Goal: Check status

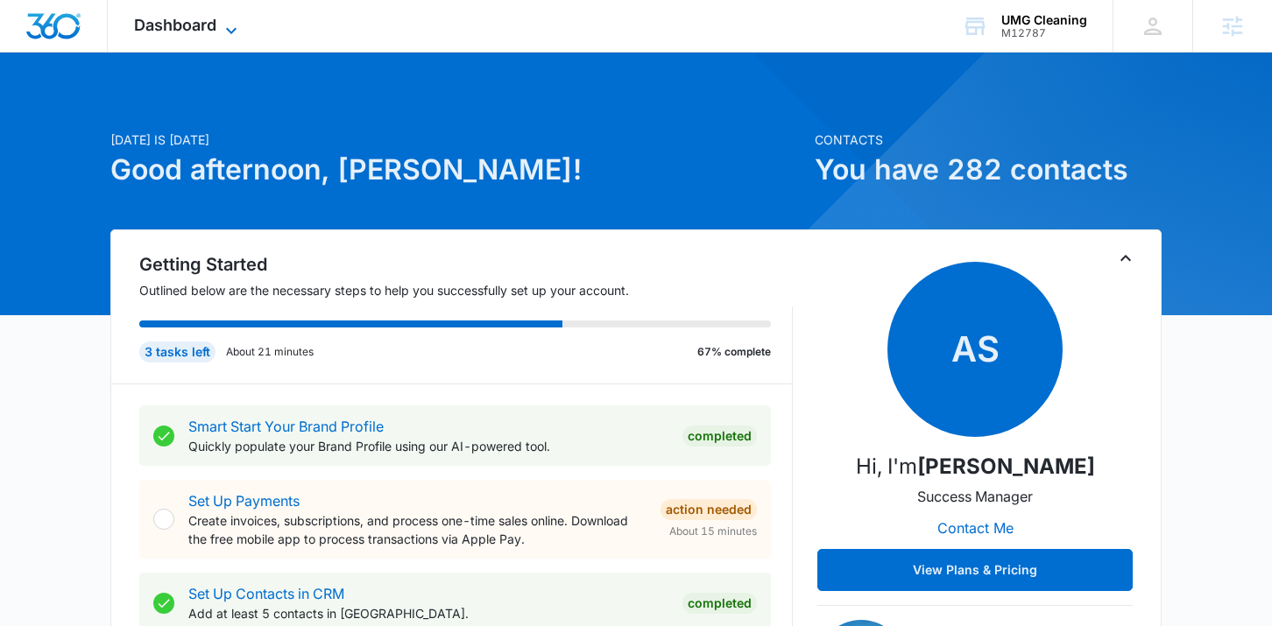
click at [209, 22] on span "Dashboard" at bounding box center [175, 25] width 82 height 18
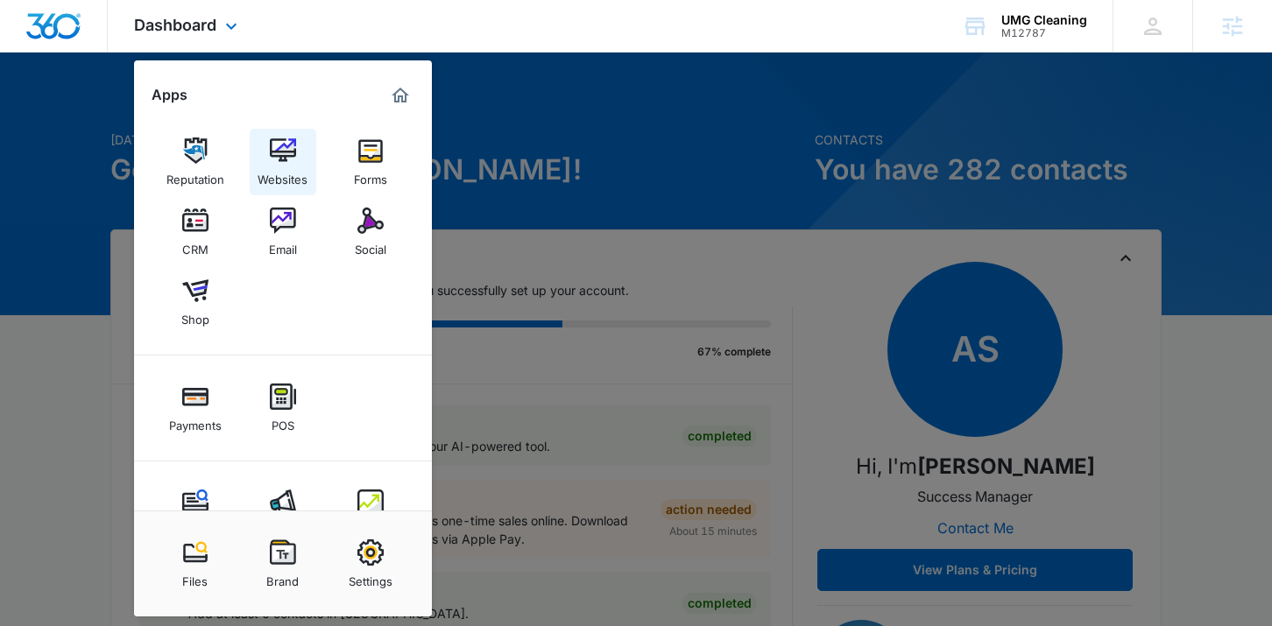
click at [283, 179] on div "Websites" at bounding box center [283, 175] width 50 height 23
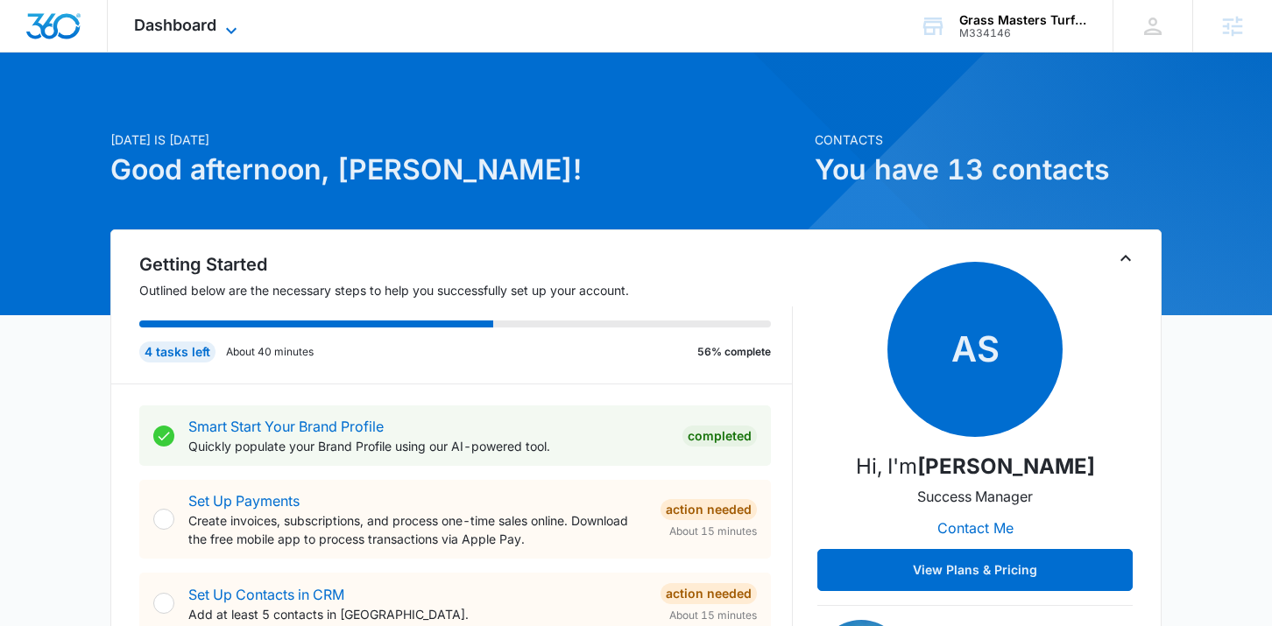
click at [192, 18] on span "Dashboard" at bounding box center [175, 25] width 82 height 18
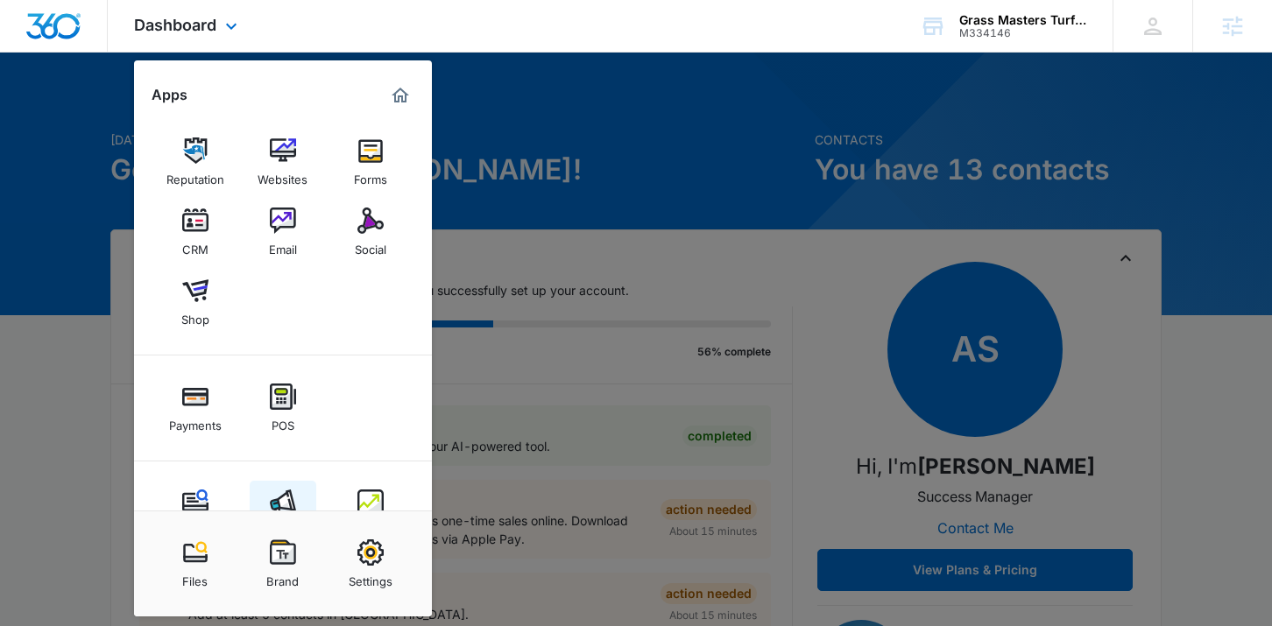
click at [288, 502] on img at bounding box center [283, 503] width 26 height 26
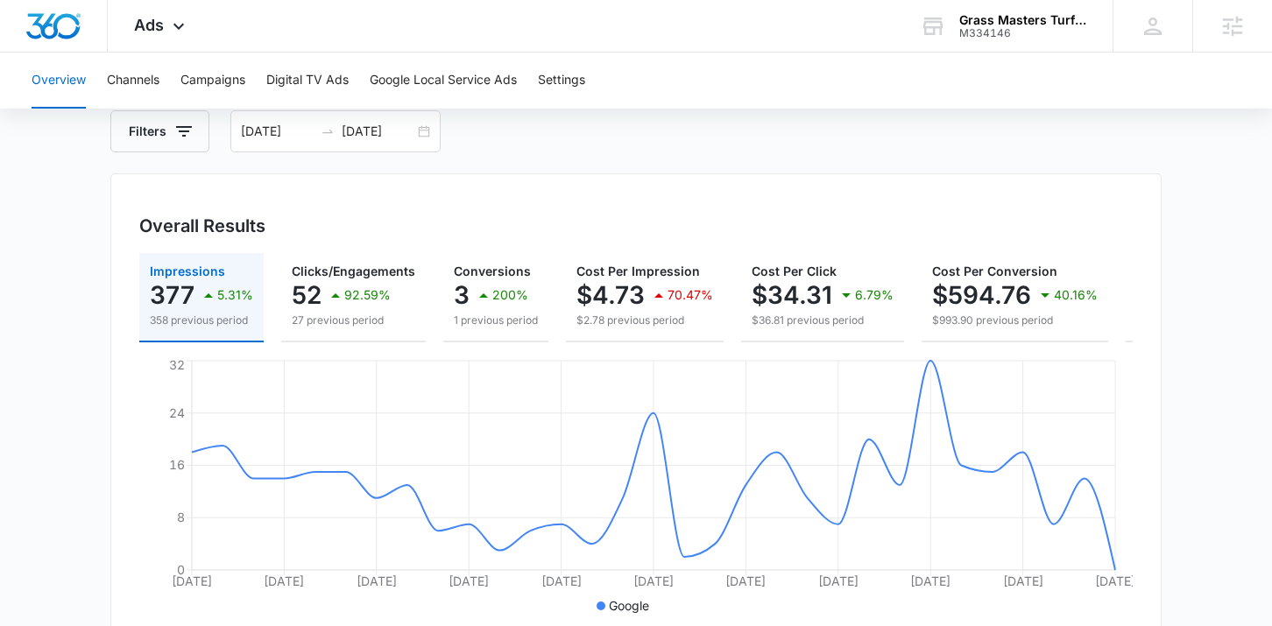
scroll to position [87, 0]
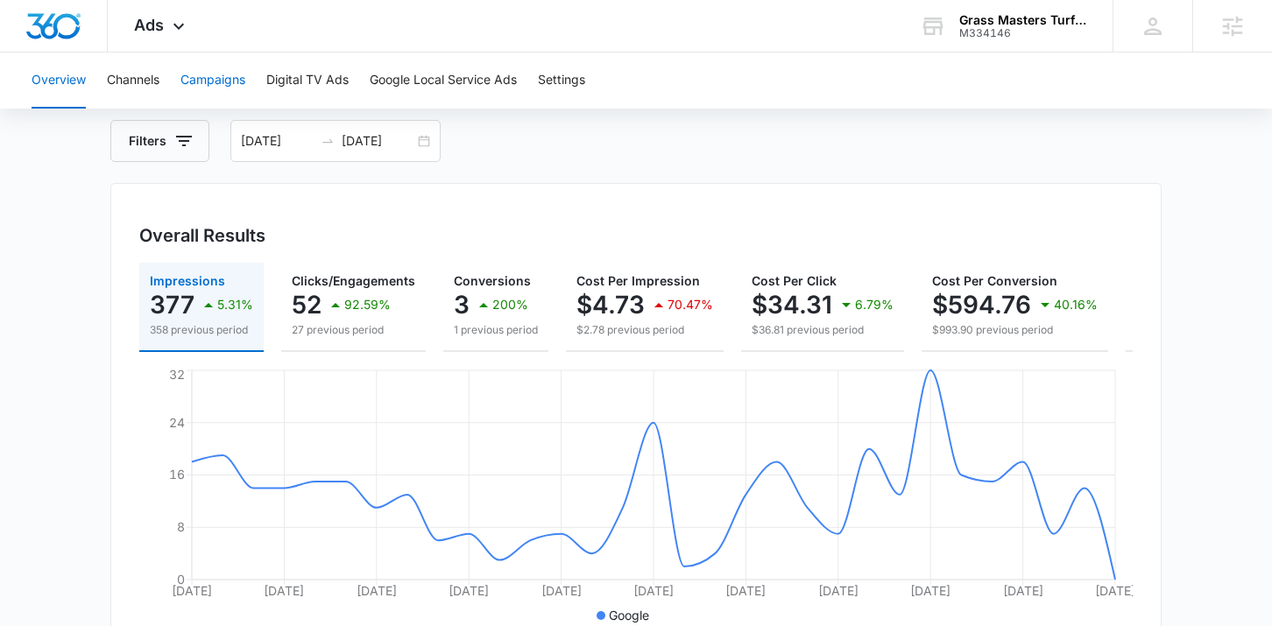
click at [222, 81] on button "Campaigns" at bounding box center [212, 81] width 65 height 56
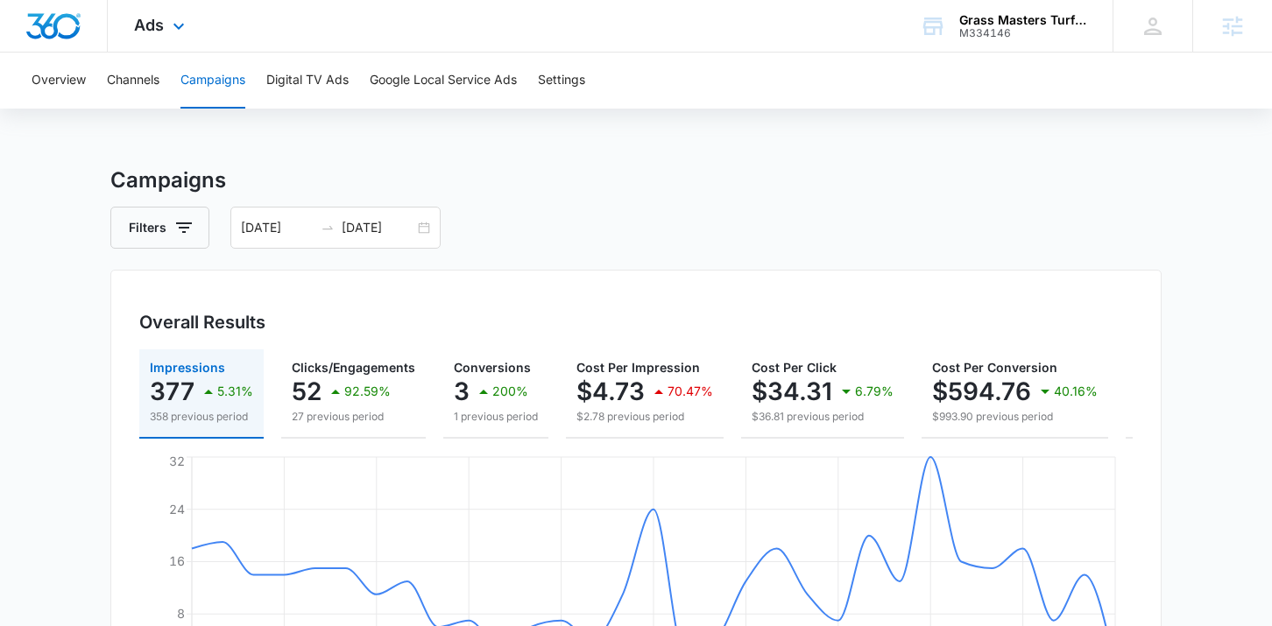
click at [143, 50] on div "Ads Apps Reputation Websites Forms CRM Email Social Shop Payments POS Content A…" at bounding box center [162, 26] width 108 height 52
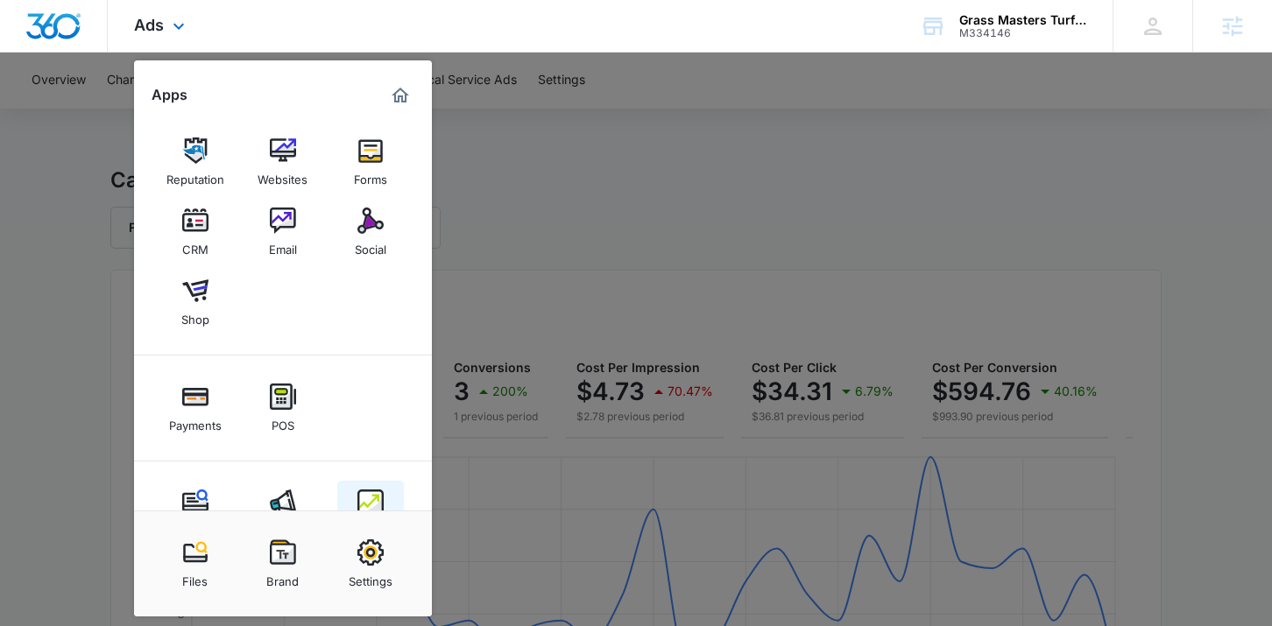
click at [373, 498] on img at bounding box center [370, 503] width 26 height 26
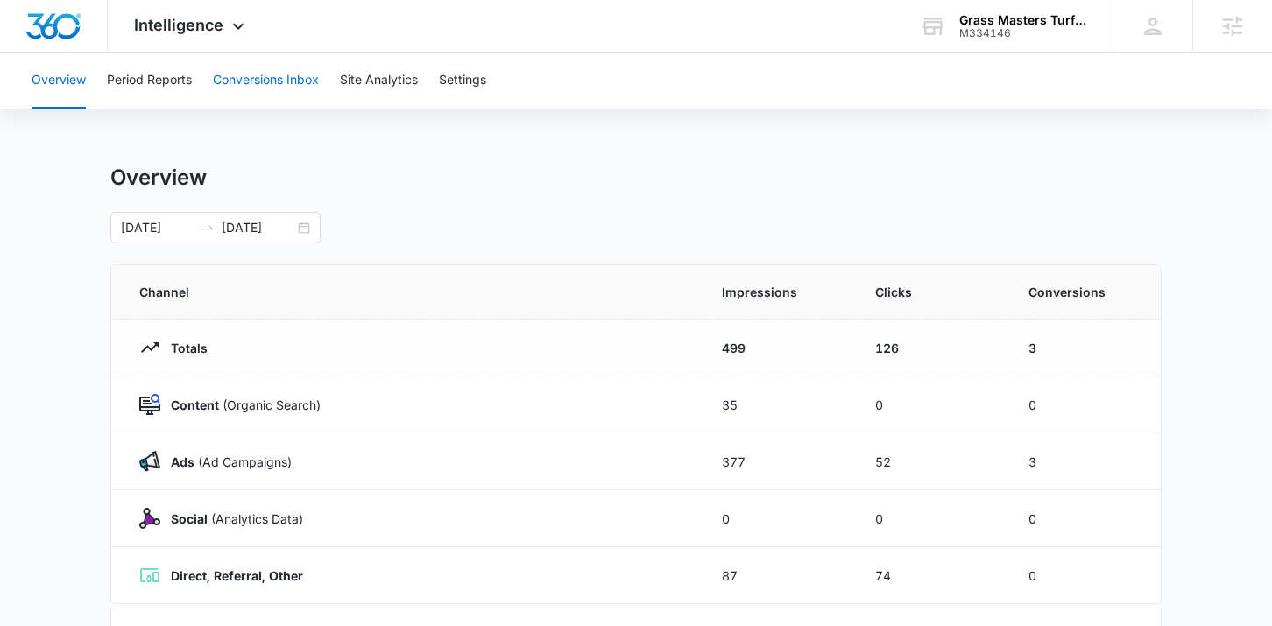
click at [236, 92] on button "Conversions Inbox" at bounding box center [266, 81] width 106 height 56
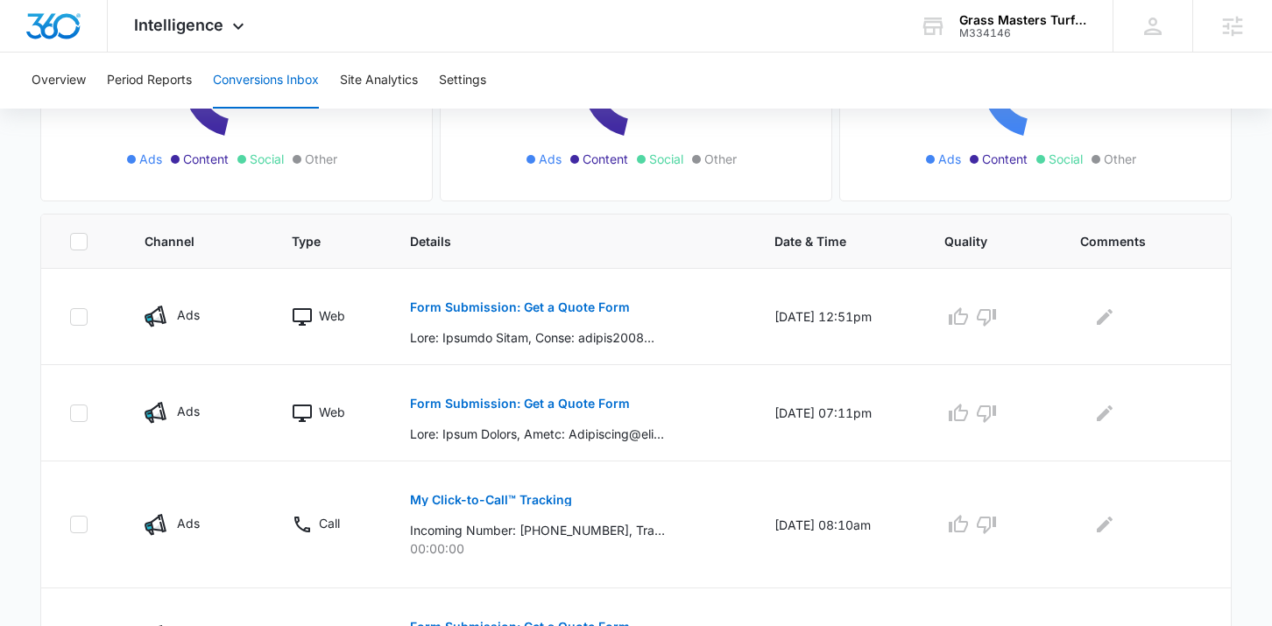
scroll to position [311, 0]
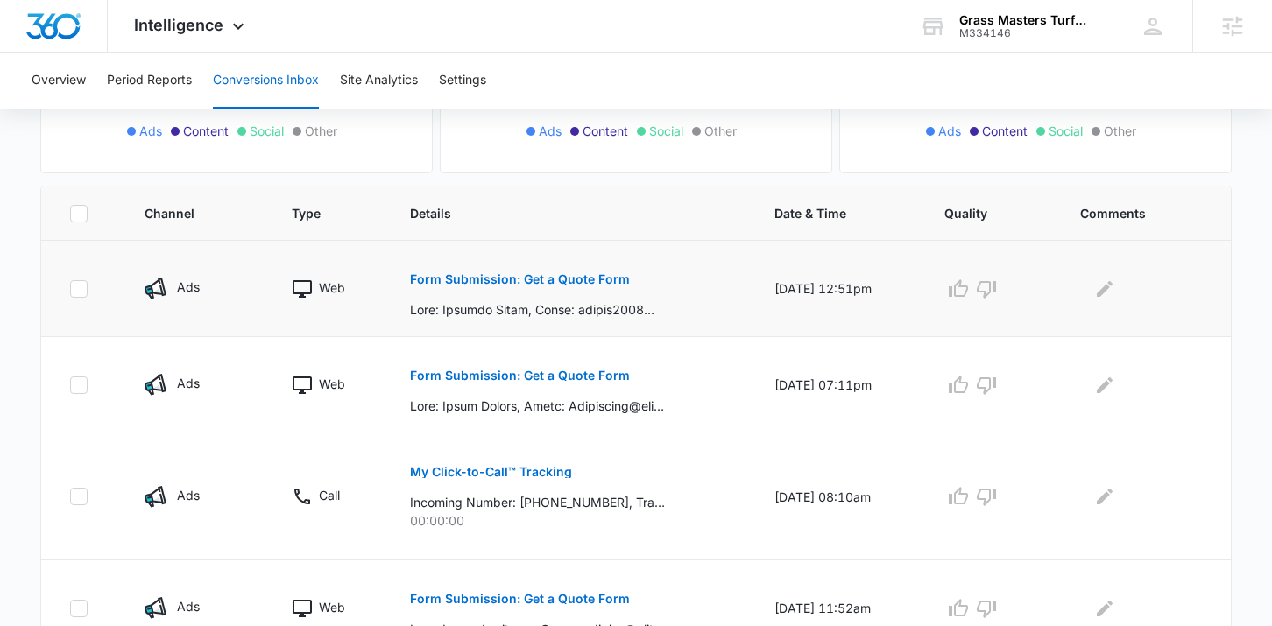
click at [482, 275] on p "Form Submission: Get a Quote Form" at bounding box center [520, 279] width 220 height 12
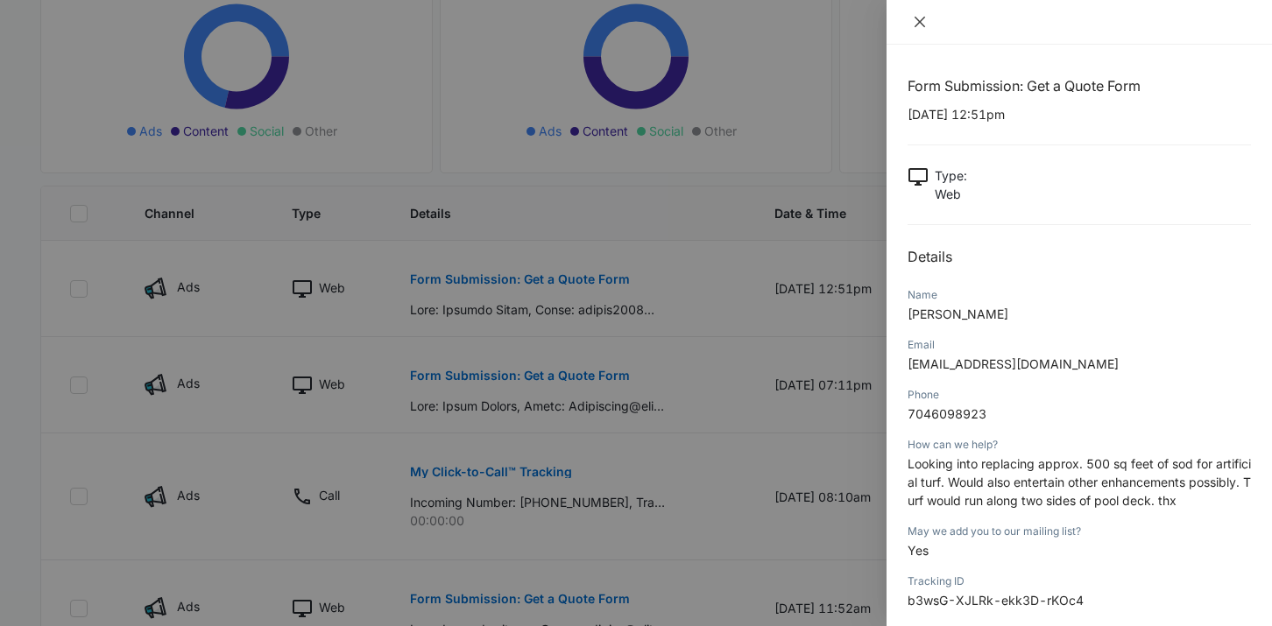
click at [917, 26] on icon "close" at bounding box center [920, 22] width 14 height 14
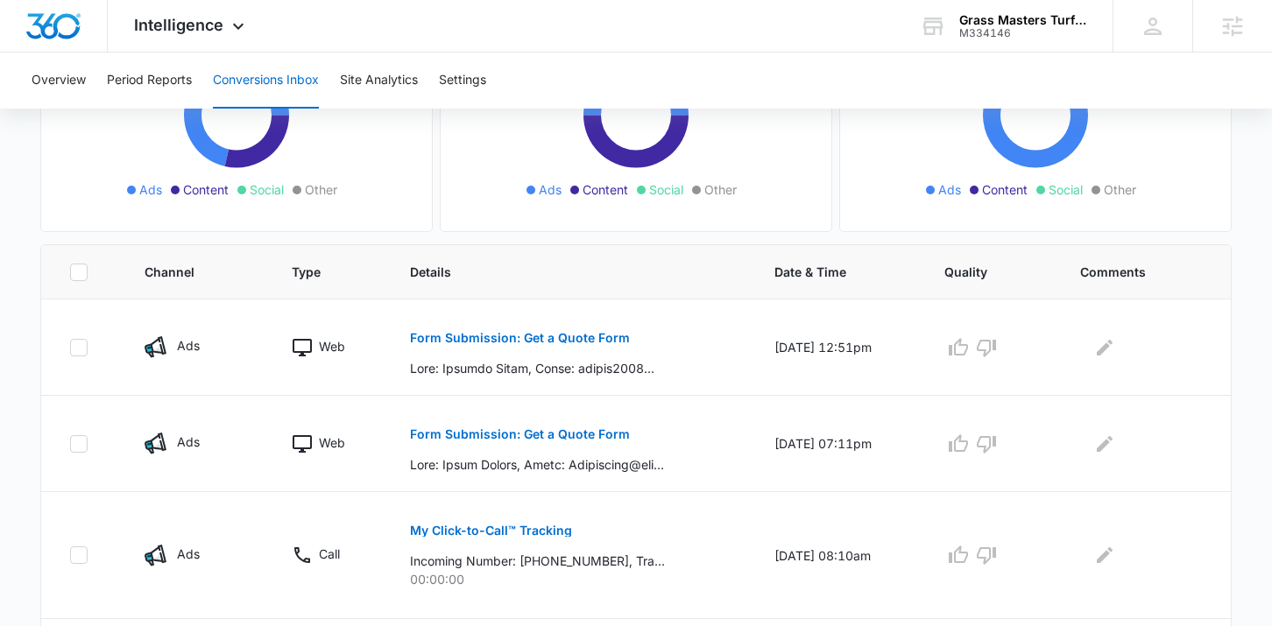
scroll to position [257, 0]
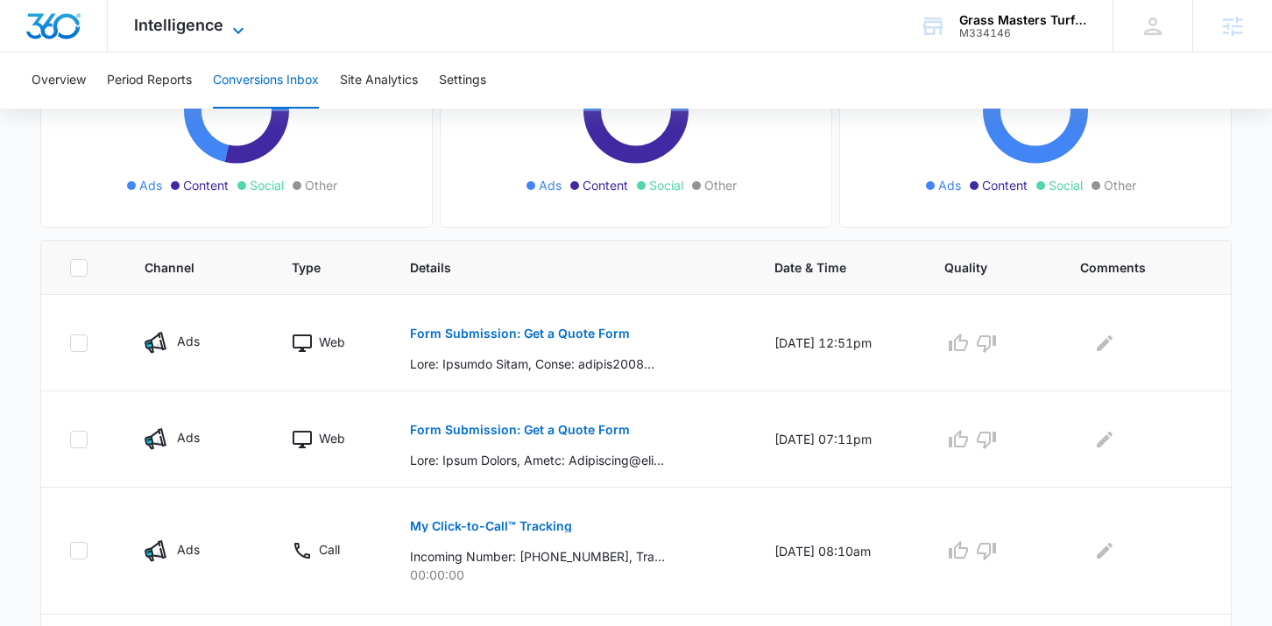
click at [185, 22] on span "Intelligence" at bounding box center [178, 25] width 89 height 18
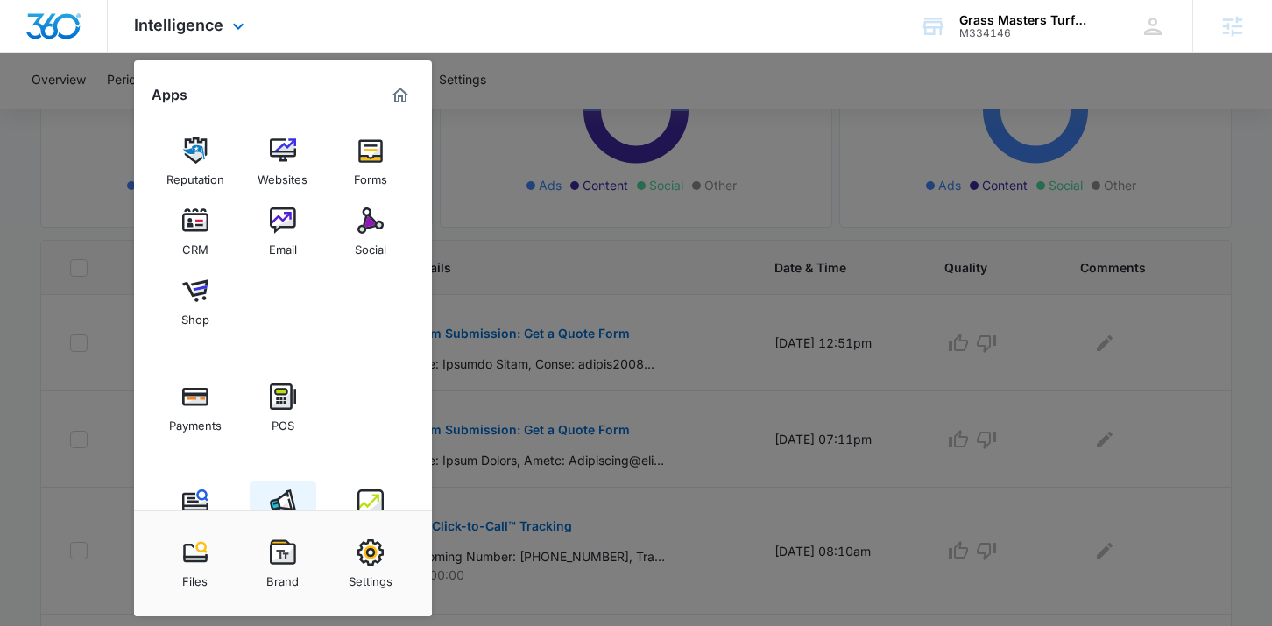
click at [277, 509] on img at bounding box center [283, 503] width 26 height 26
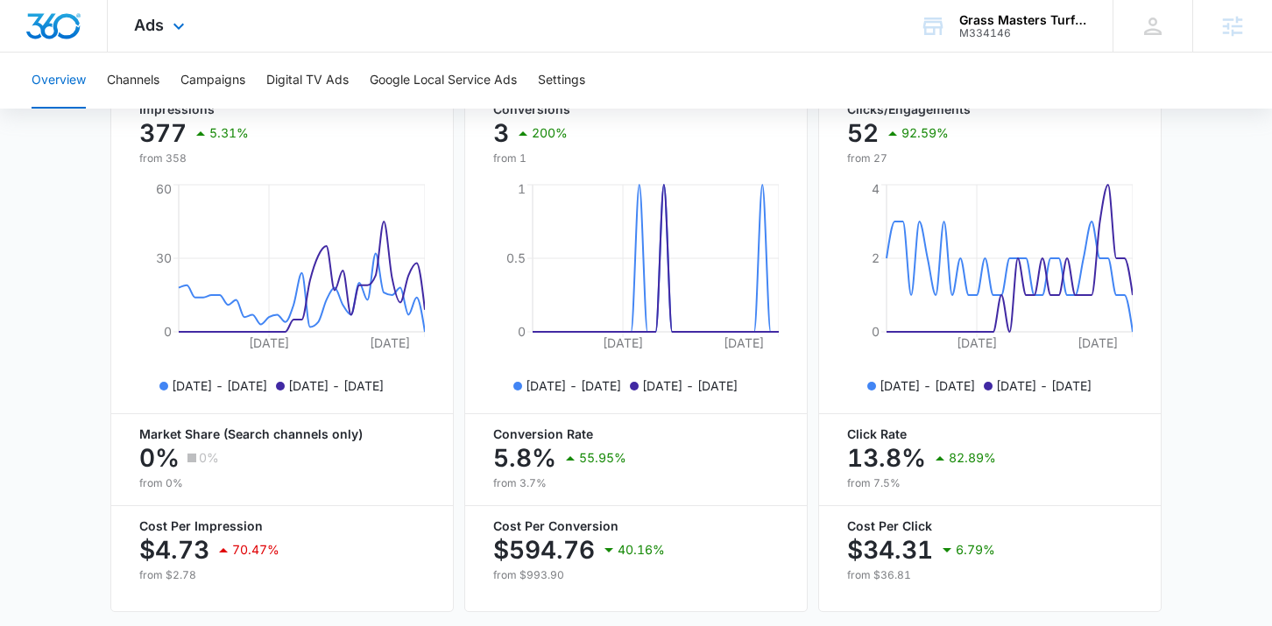
scroll to position [796, 0]
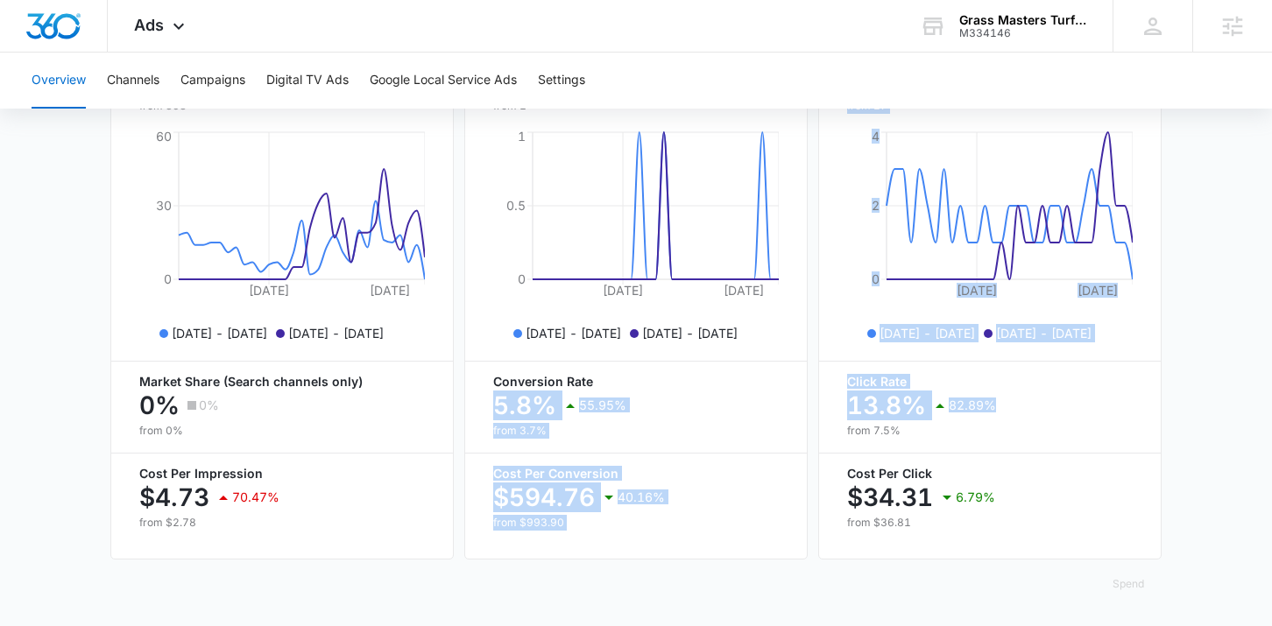
drag, startPoint x: 496, startPoint y: 401, endPoint x: 966, endPoint y: 421, distance: 470.0
click at [966, 421] on div "Overall Visibility [DATE] - [DATE] Impressions 377 5.31% from 358 [DATE] [DATE]…" at bounding box center [635, 258] width 1051 height 612
copy div "5.8% 55.95% from 3.7% Cost Per Conversion $594.76 40.16% from $993.90 Overall E…"
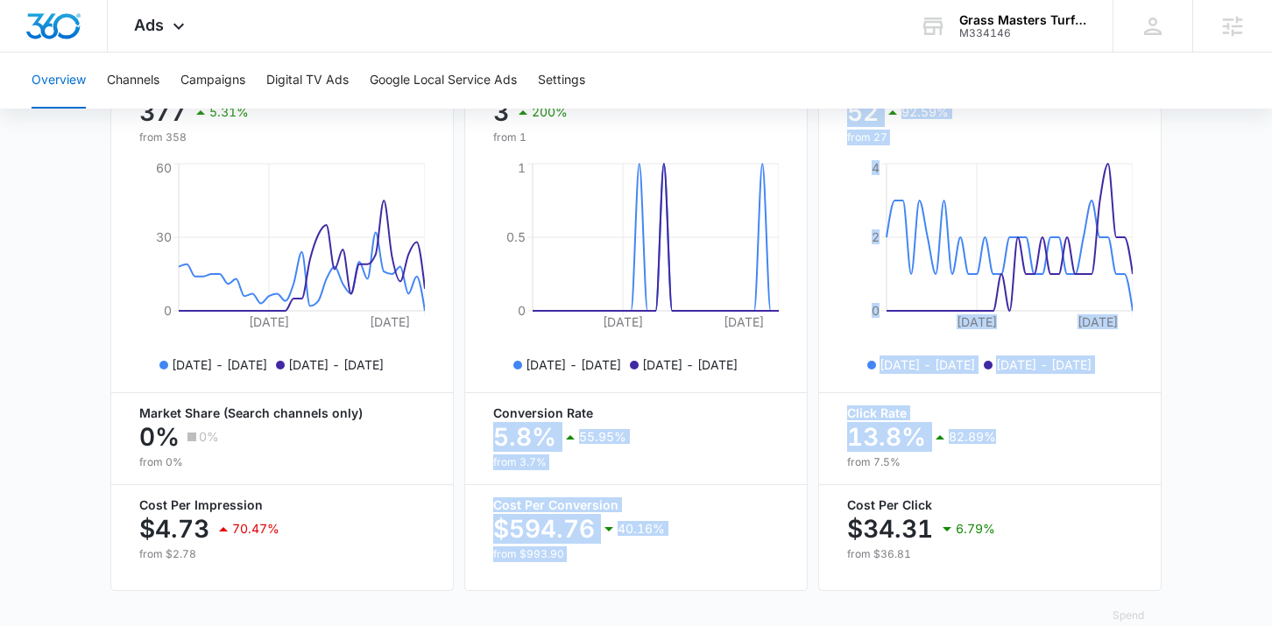
scroll to position [766, 0]
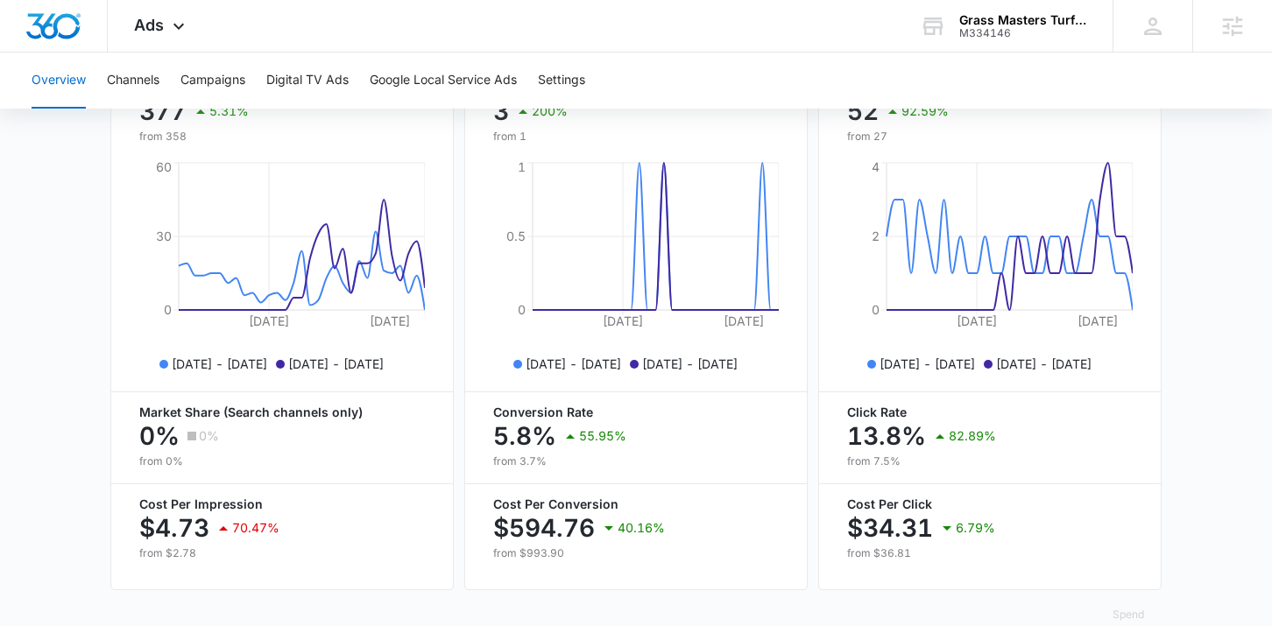
click at [795, 353] on div "Overall Conversions [DATE] - [DATE] Conversions 3 200% from [DATE], [DATE], 202…" at bounding box center [635, 288] width 343 height 605
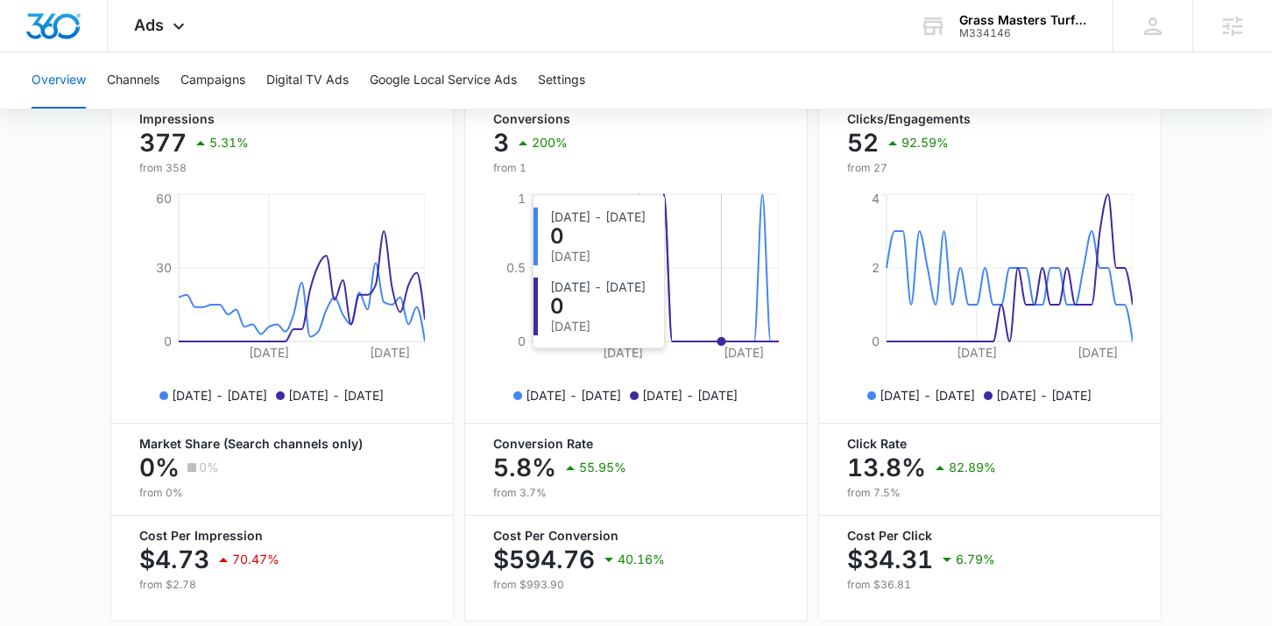
scroll to position [735, 0]
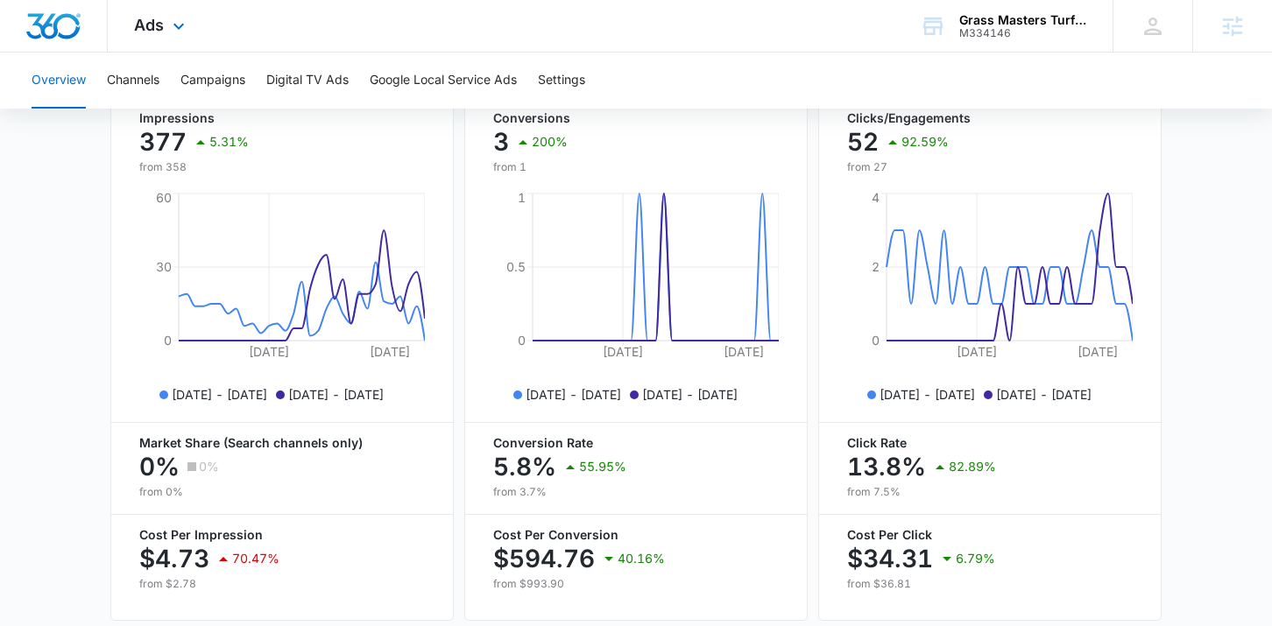
click at [145, 41] on div "Ads Apps Reputation Websites Forms CRM Email Social Shop Payments POS Content A…" at bounding box center [162, 26] width 108 height 52
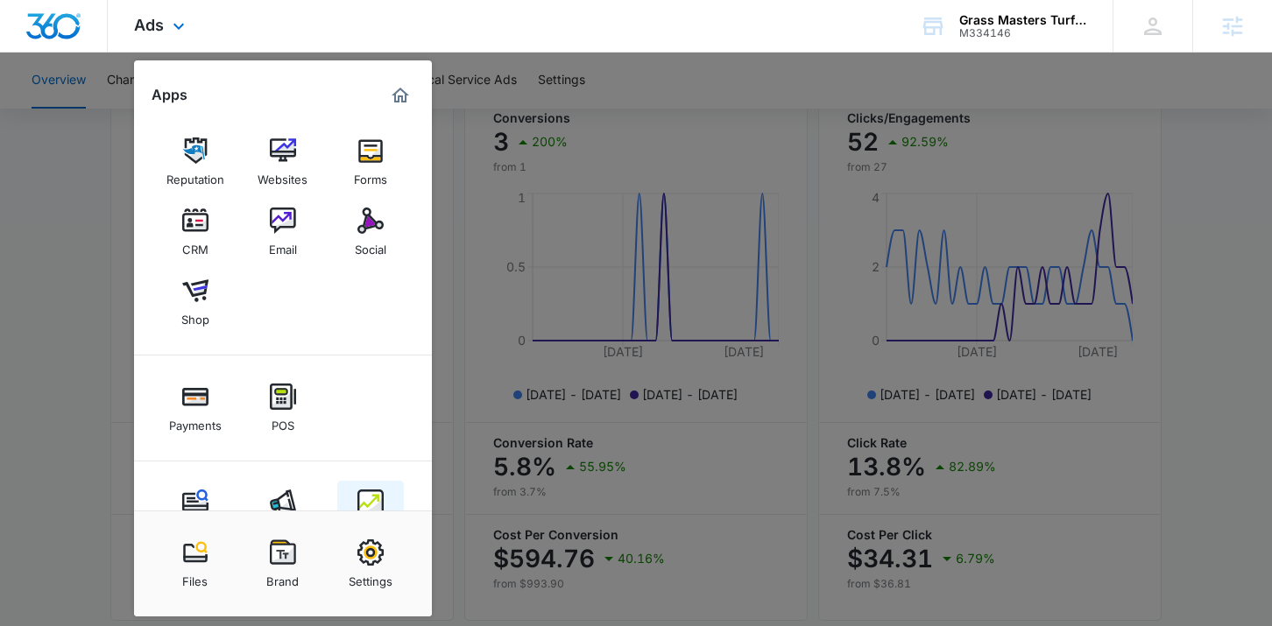
click at [386, 495] on link "Intelligence" at bounding box center [370, 514] width 67 height 67
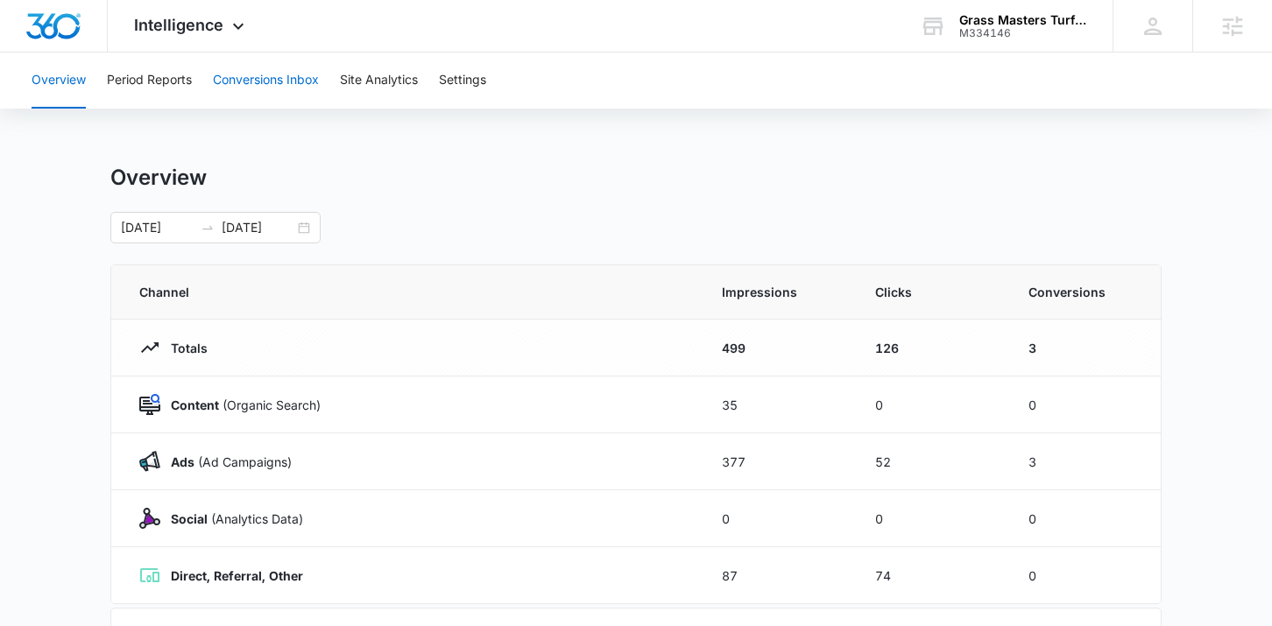
click at [255, 88] on button "Conversions Inbox" at bounding box center [266, 81] width 106 height 56
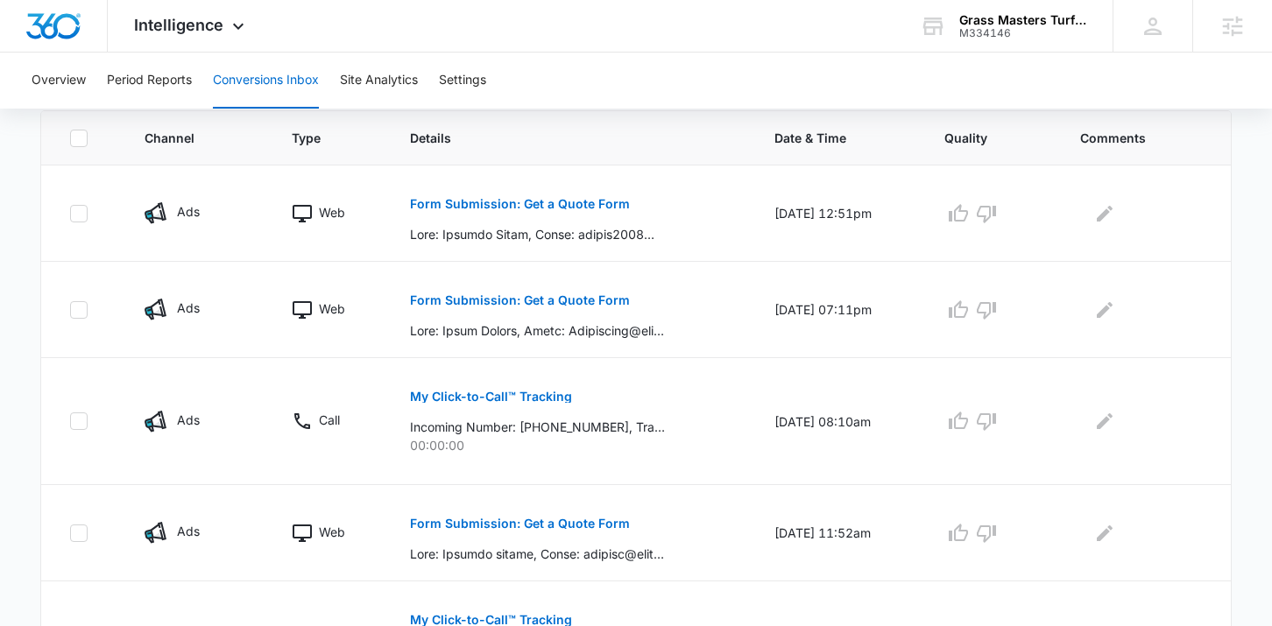
scroll to position [370, 0]
